Goal: Task Accomplishment & Management: Manage account settings

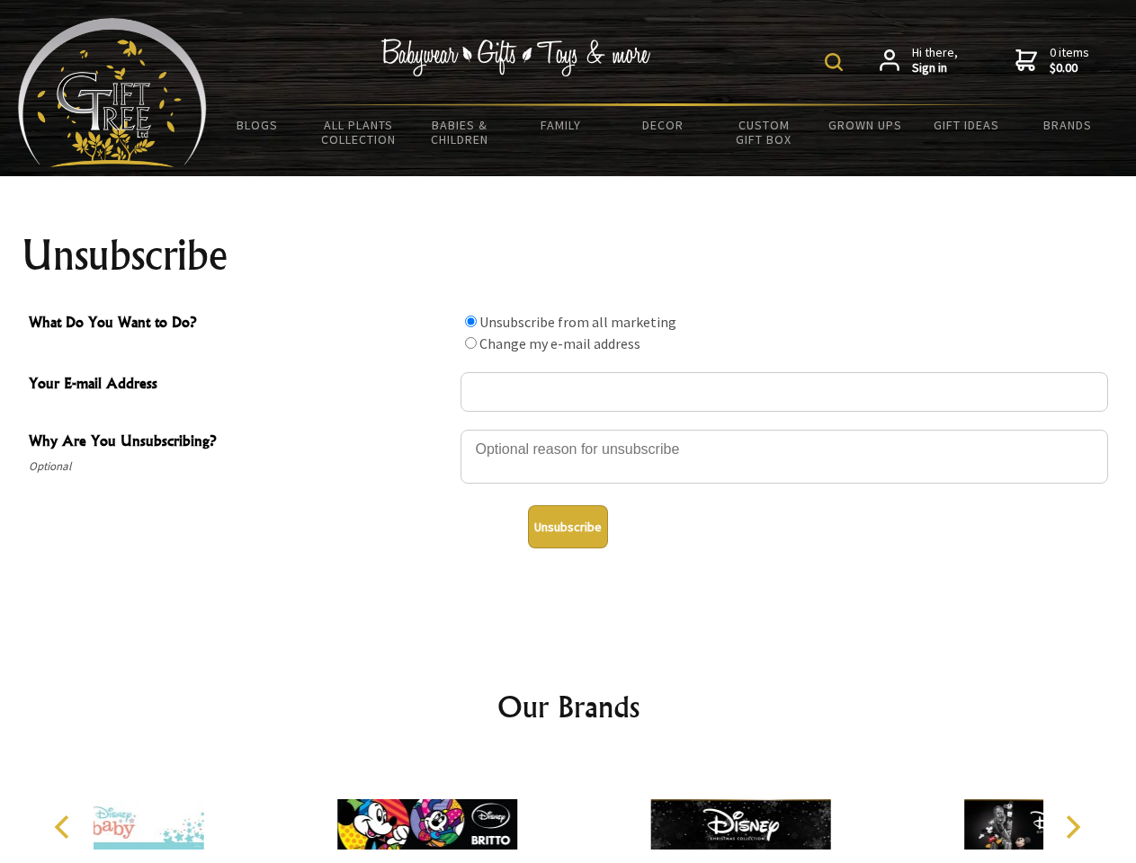
click at [836, 62] on img at bounding box center [834, 62] width 18 height 18
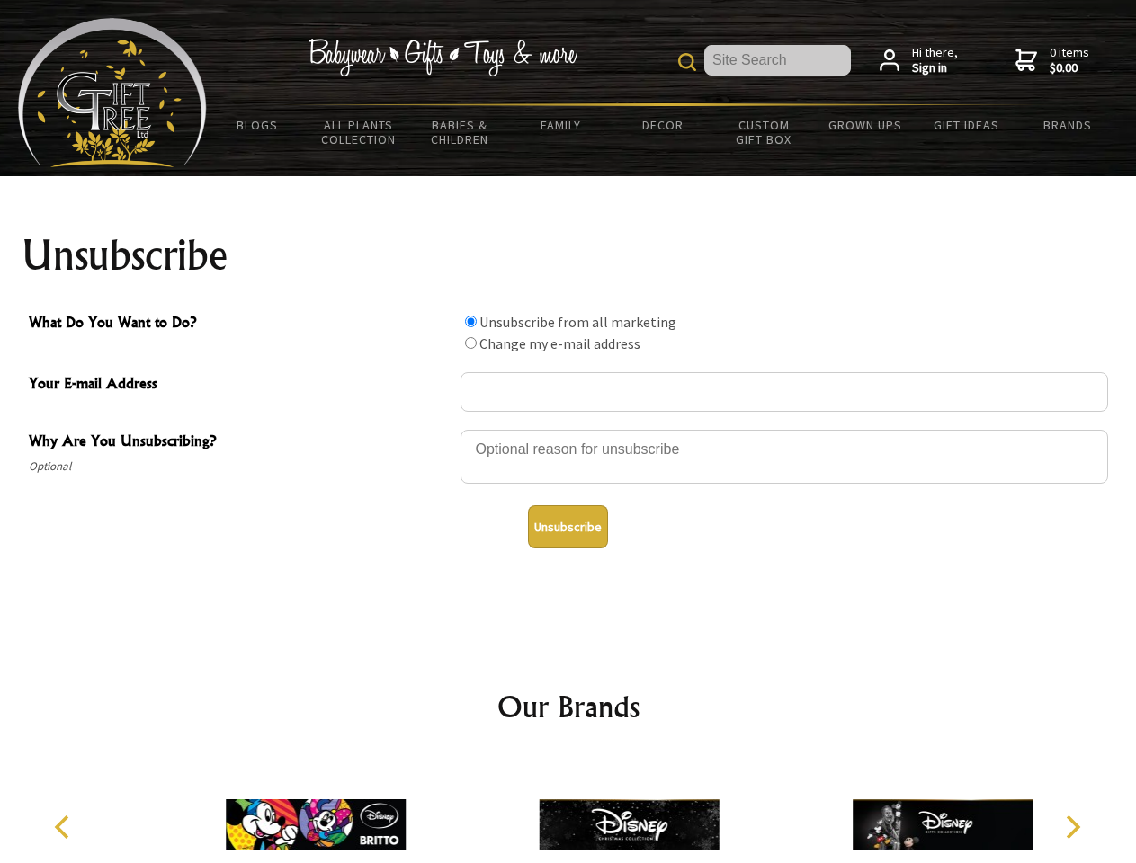
click at [568, 429] on div at bounding box center [783, 459] width 647 height 63
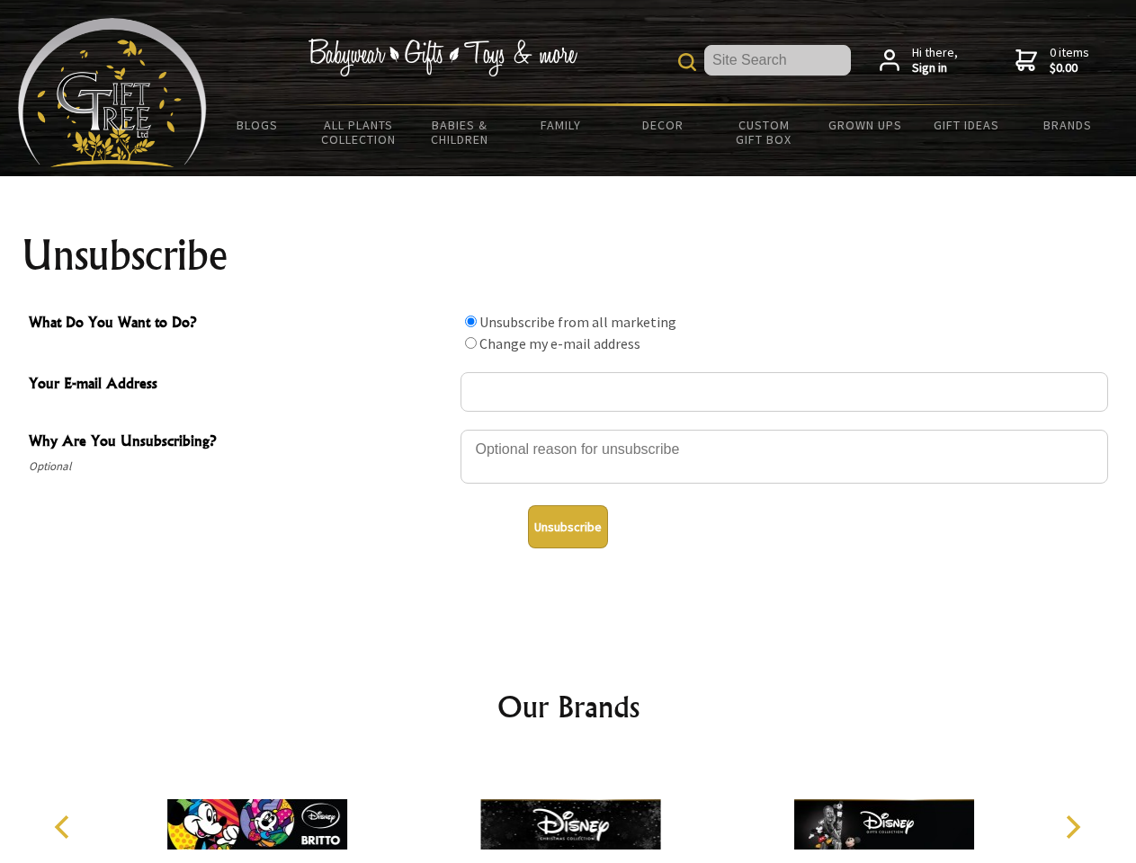
click at [470, 321] on input "What Do You Want to Do?" at bounding box center [471, 322] width 12 height 12
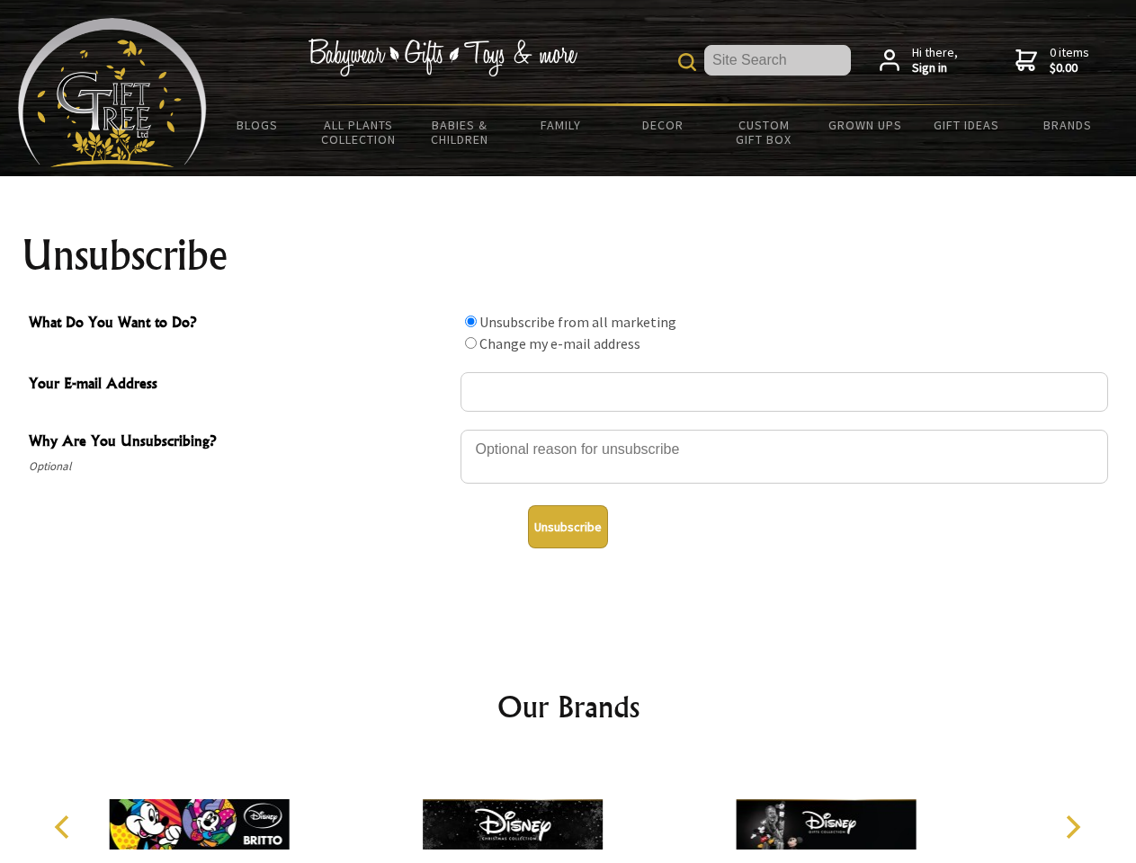
click at [470, 343] on input "What Do You Want to Do?" at bounding box center [471, 343] width 12 height 12
radio input "true"
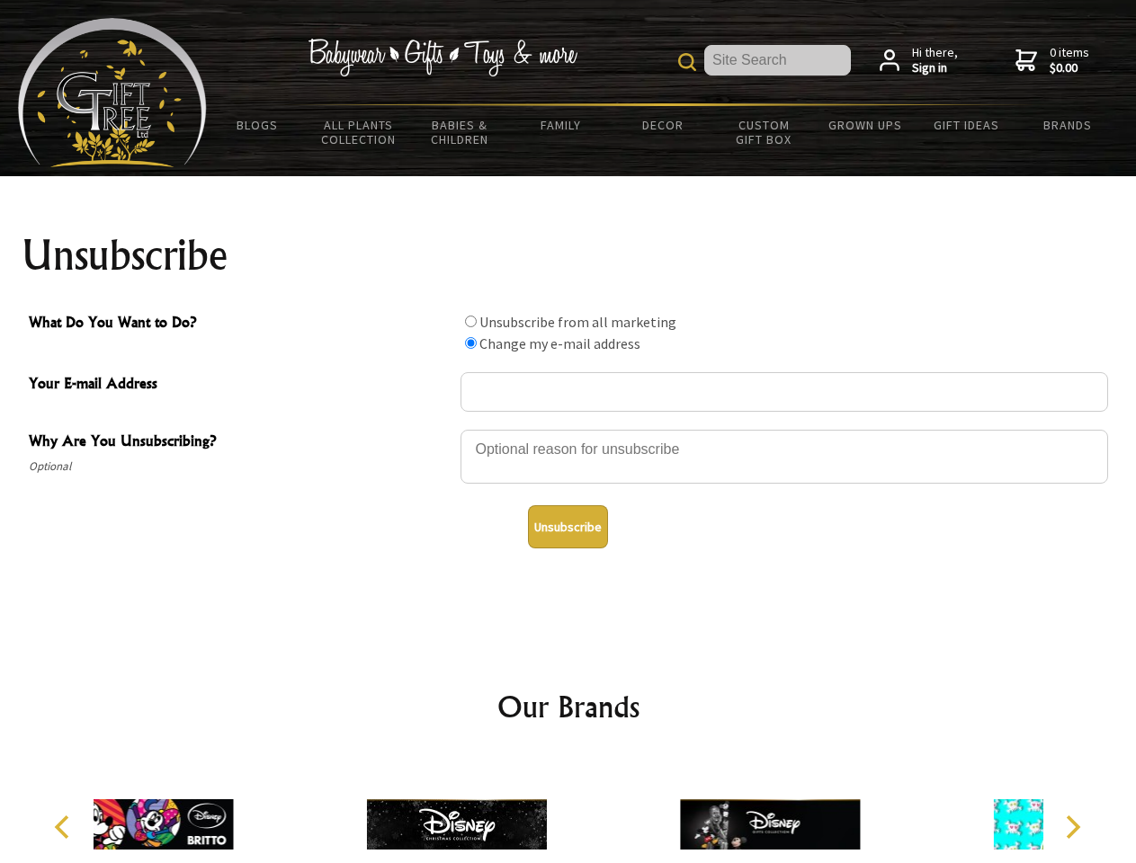
click at [567, 527] on button "Unsubscribe" at bounding box center [568, 526] width 80 height 43
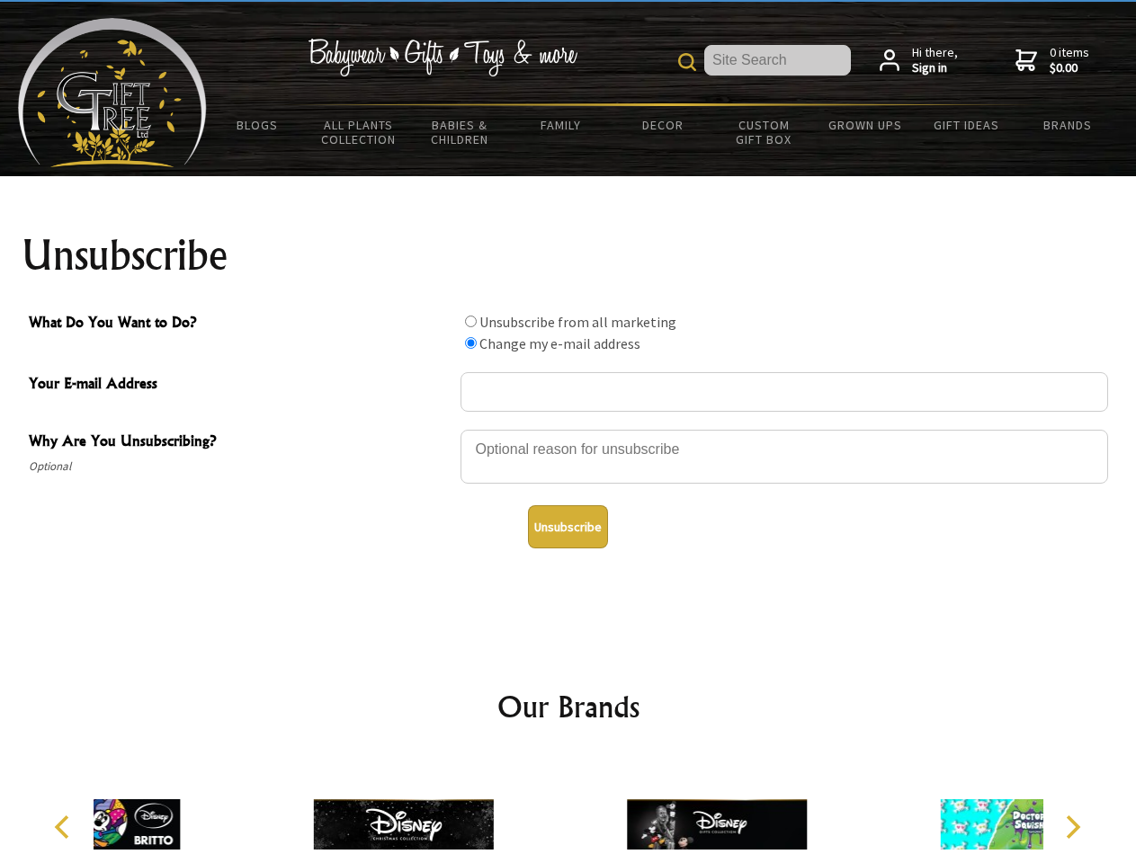
click at [568, 810] on div at bounding box center [716, 827] width 313 height 140
click at [65, 827] on icon "Previous" at bounding box center [63, 827] width 23 height 23
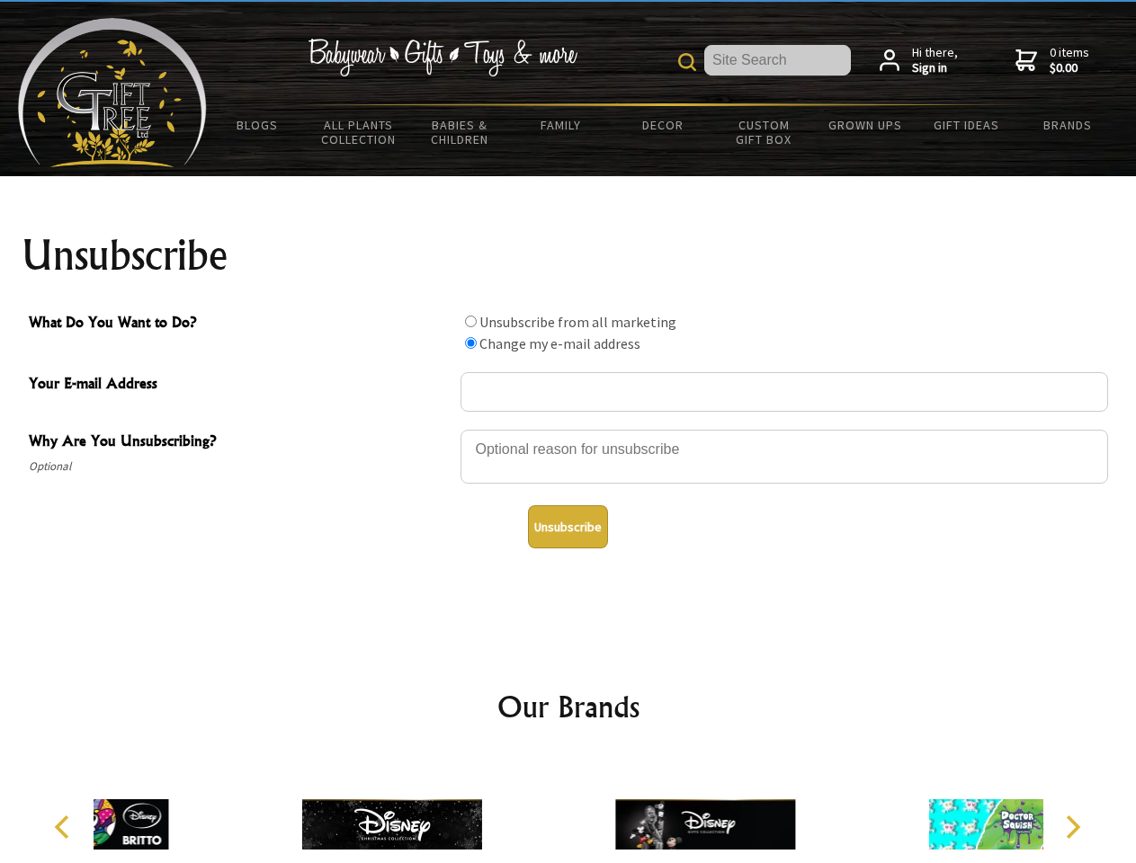
click at [1072, 827] on icon "Next" at bounding box center [1070, 827] width 23 height 23
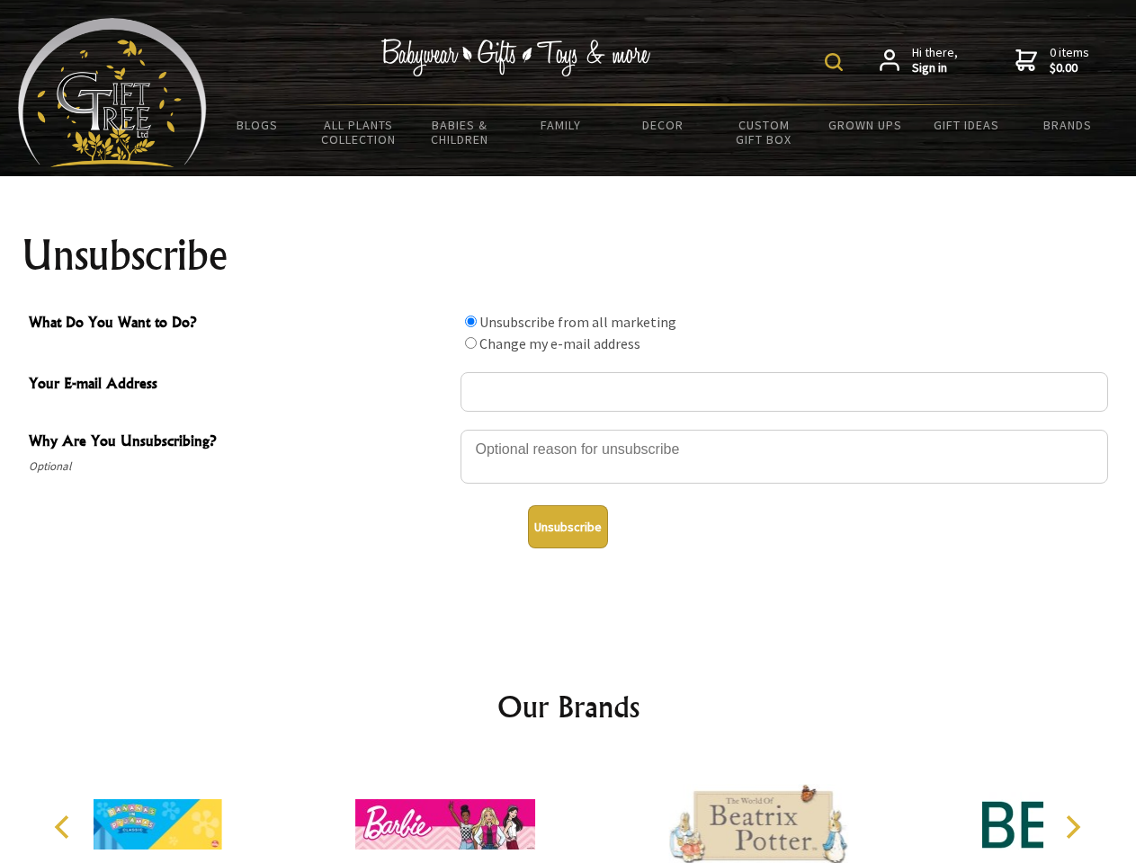
click at [836, 62] on img at bounding box center [834, 62] width 18 height 18
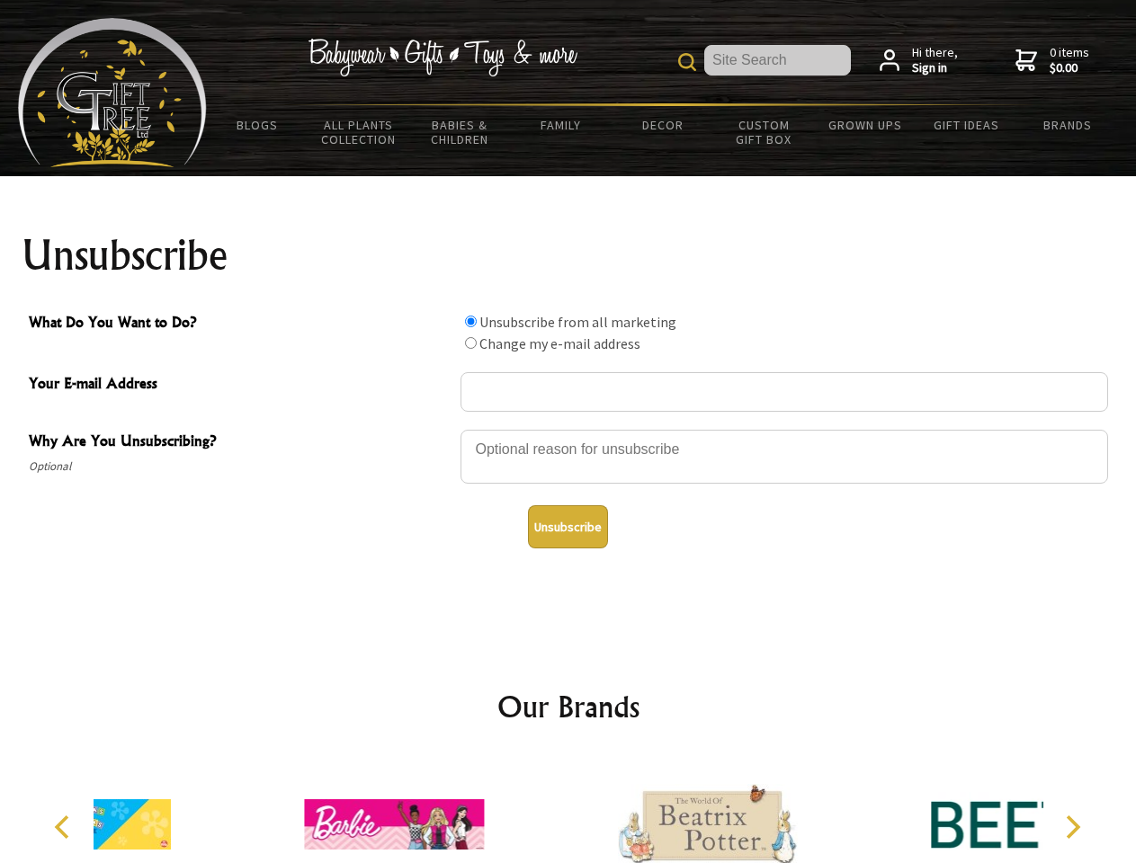
click at [568, 429] on div at bounding box center [783, 459] width 647 height 63
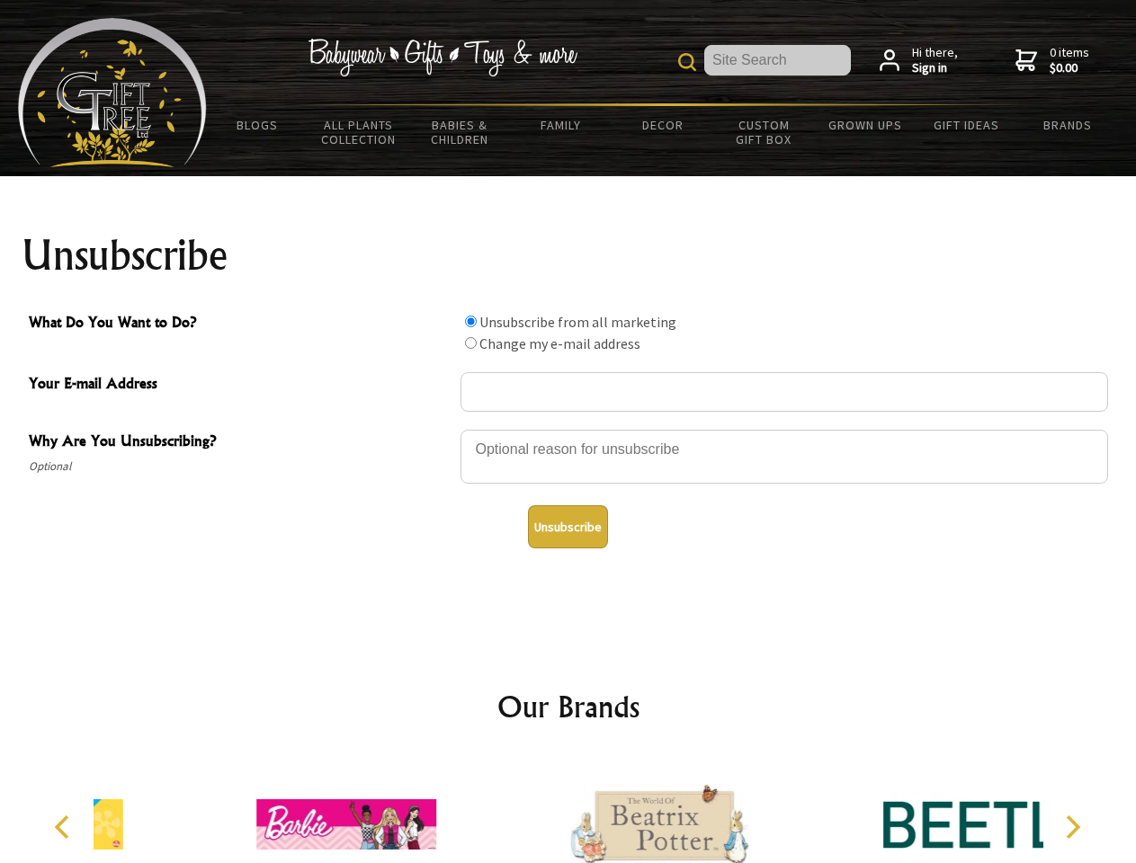
click at [470, 321] on input "What Do You Want to Do?" at bounding box center [471, 322] width 12 height 12
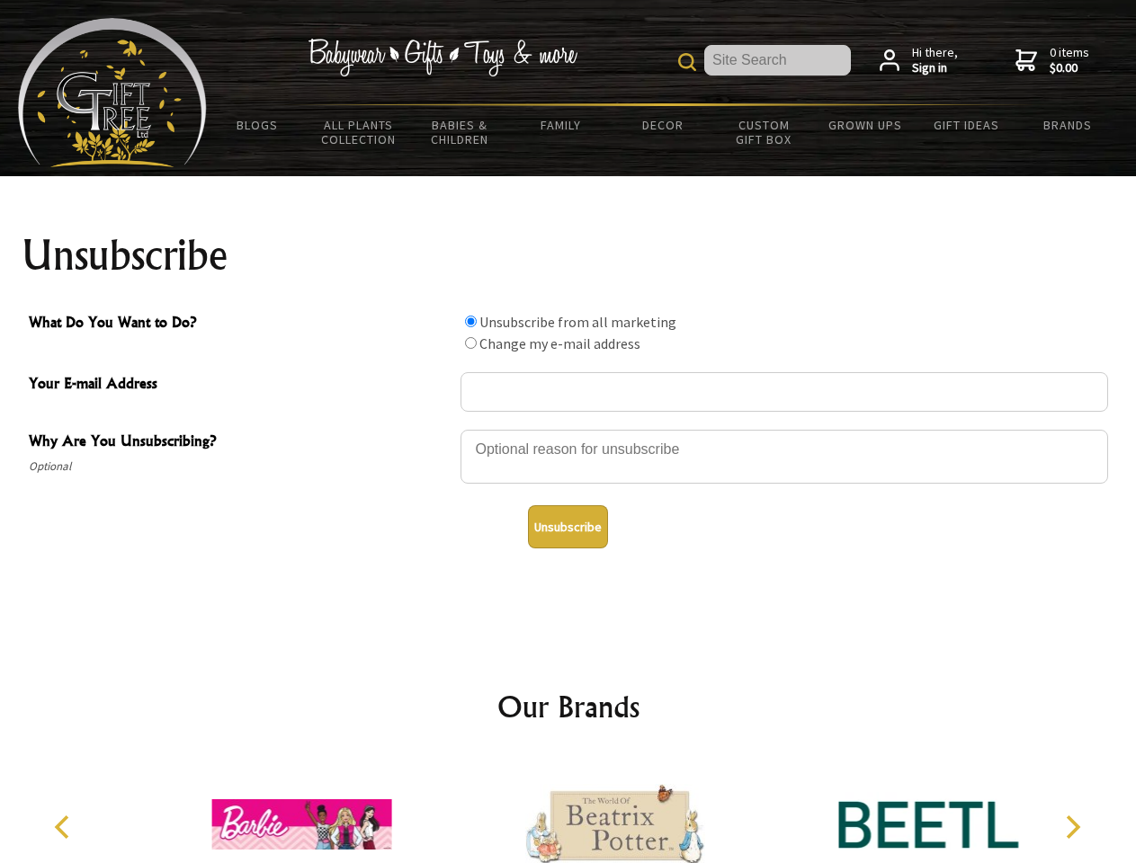
click at [470, 343] on input "What Do You Want to Do?" at bounding box center [471, 343] width 12 height 12
radio input "true"
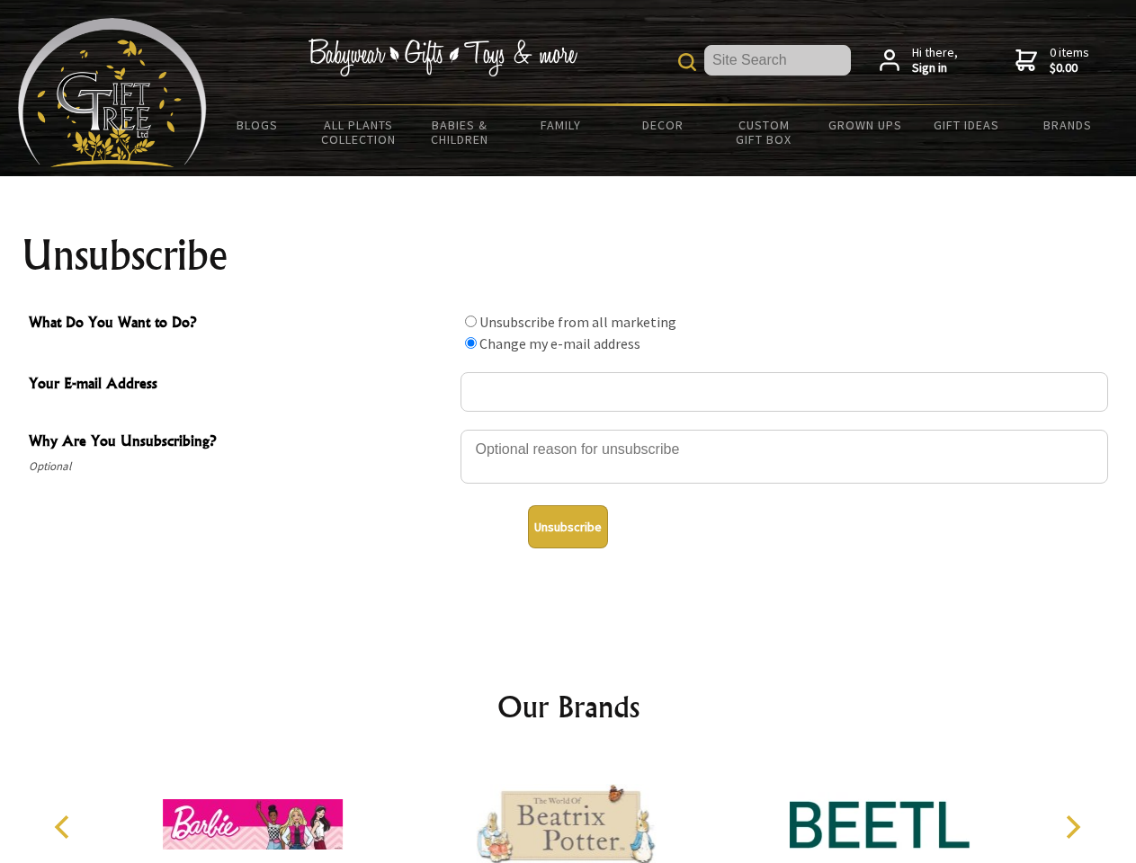
click at [567, 527] on button "Unsubscribe" at bounding box center [568, 526] width 80 height 43
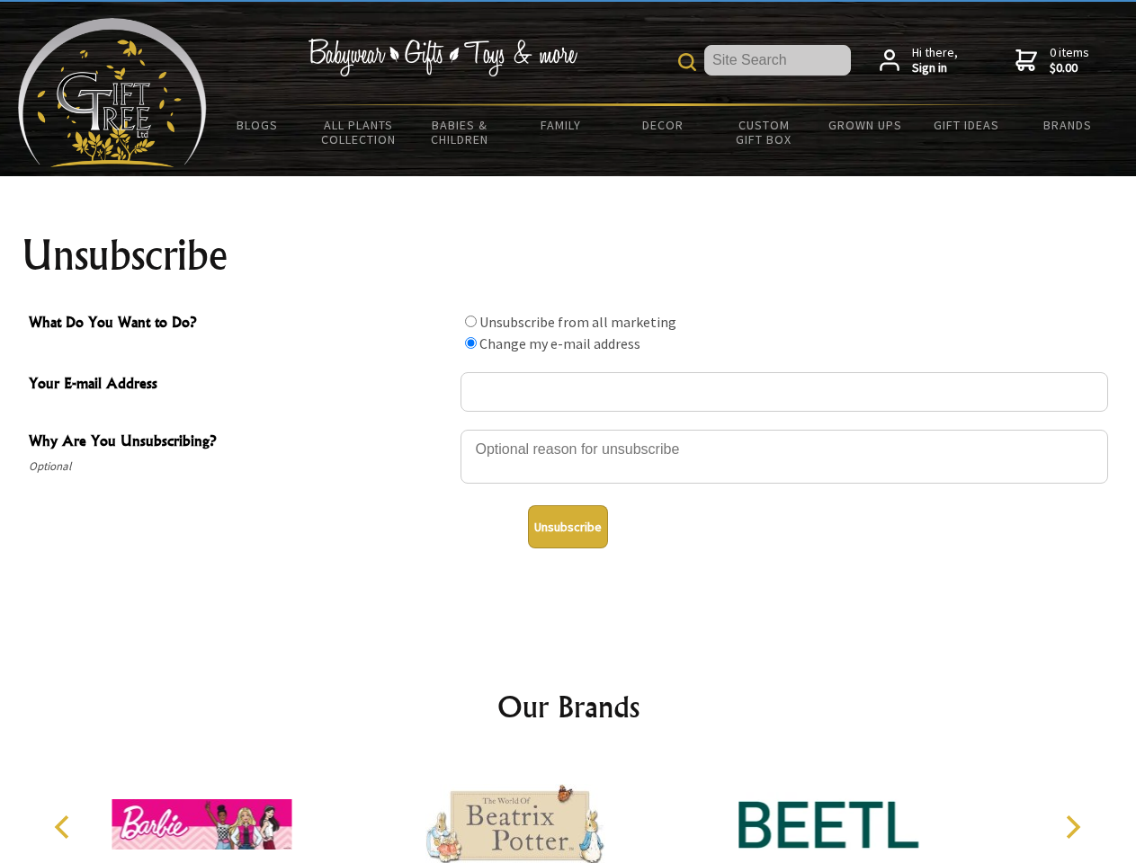
click at [568, 810] on img at bounding box center [515, 824] width 180 height 135
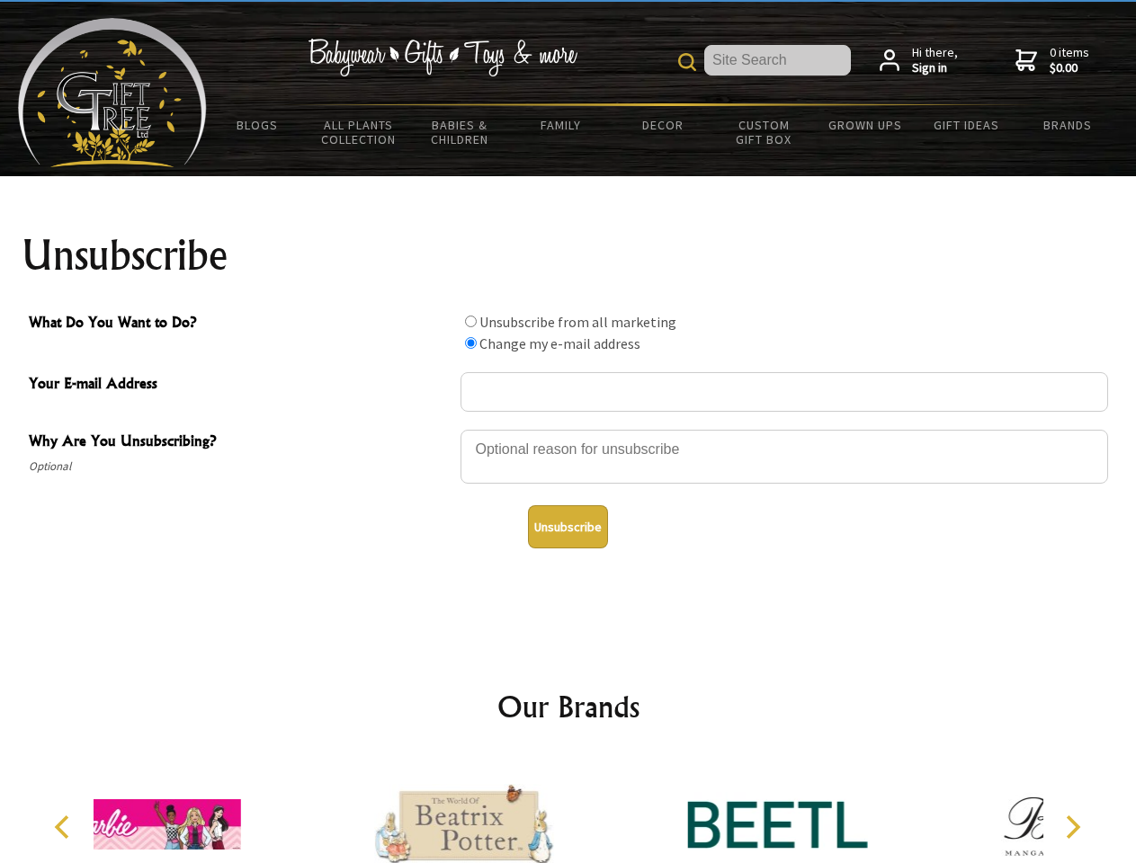
click at [65, 827] on icon "Previous" at bounding box center [63, 827] width 23 height 23
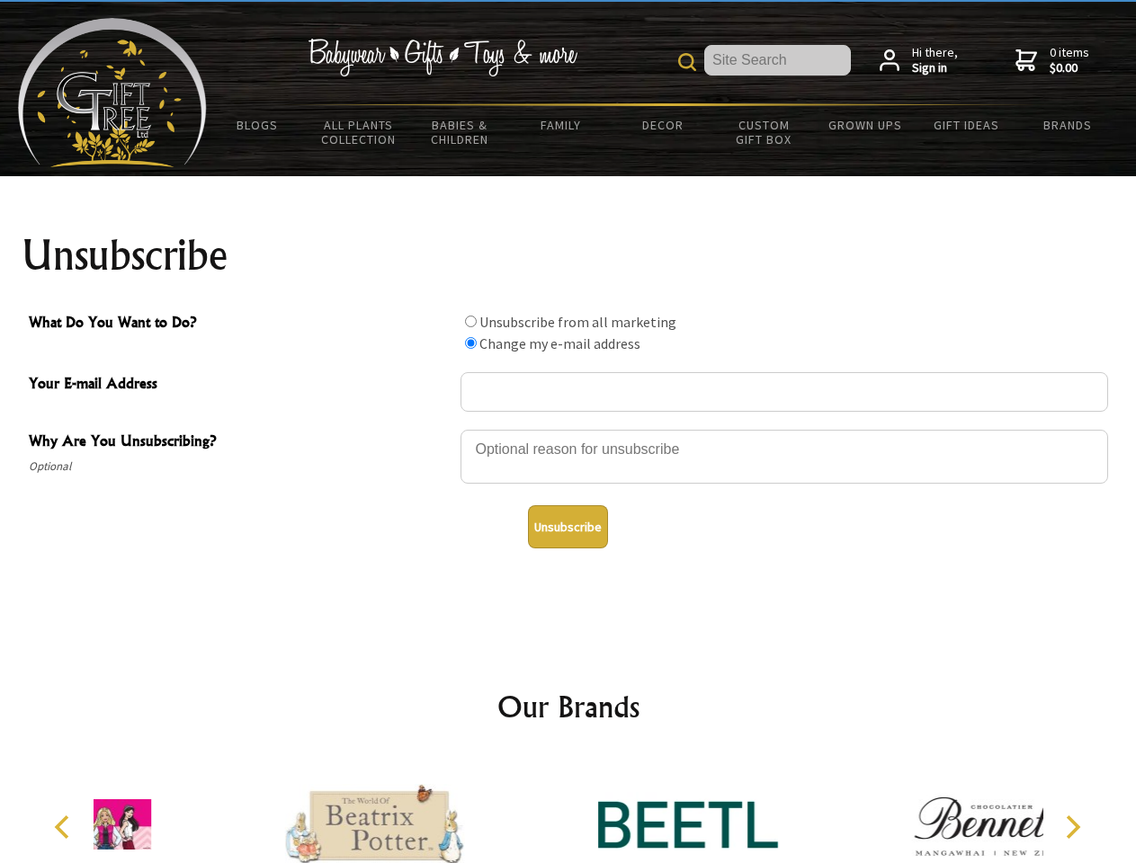
click at [1072, 827] on icon "Next" at bounding box center [1070, 827] width 23 height 23
